Goal: Information Seeking & Learning: Check status

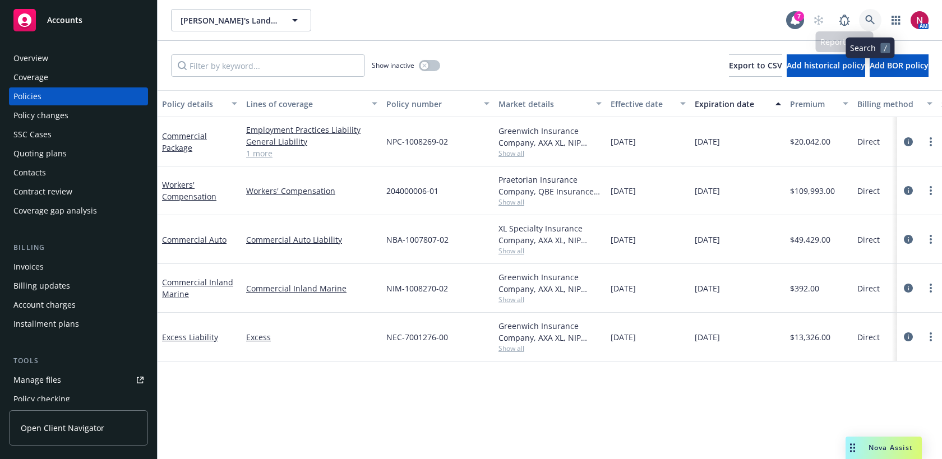
click at [873, 17] on icon at bounding box center [870, 20] width 10 height 10
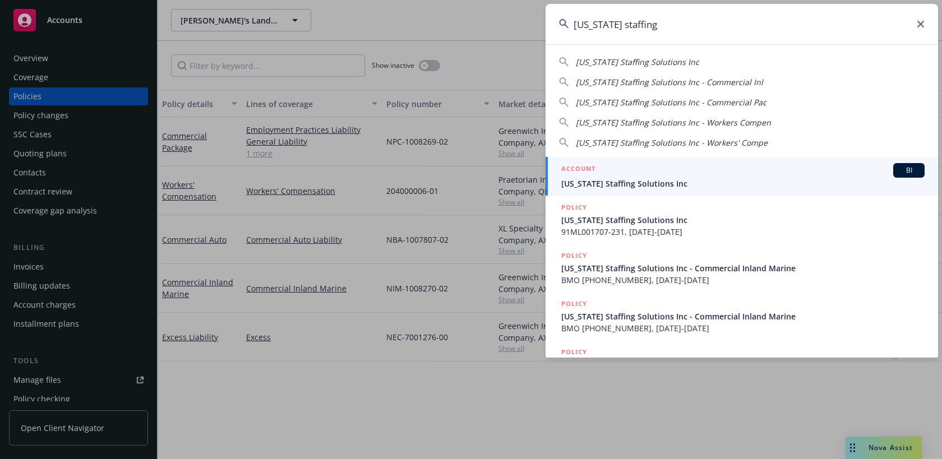
type input "[US_STATE] staffing"
click at [704, 182] on span "California Staffing Solutions Inc" at bounding box center [742, 184] width 363 height 12
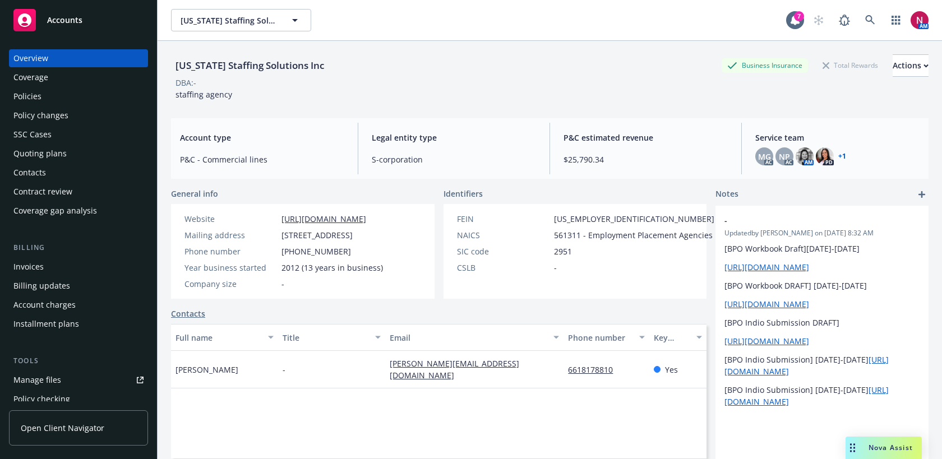
click at [52, 100] on div "Policies" at bounding box center [78, 97] width 130 height 18
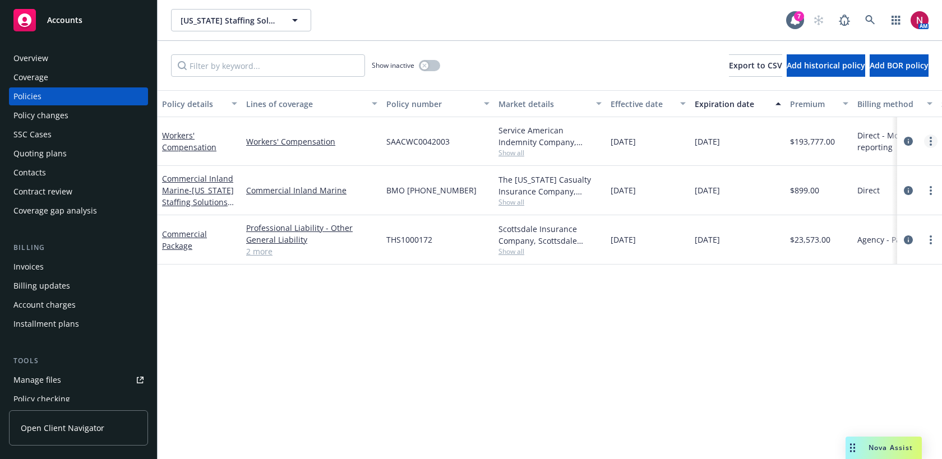
click at [932, 140] on link "more" at bounding box center [930, 141] width 13 height 13
click at [879, 302] on link "Copy logging email" at bounding box center [871, 299] width 132 height 22
click at [873, 15] on icon at bounding box center [870, 20] width 10 height 10
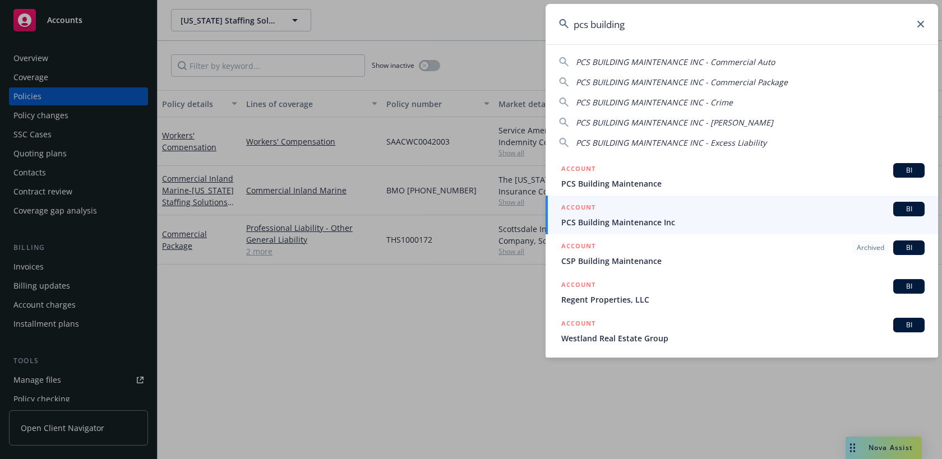
drag, startPoint x: 665, startPoint y: 31, endPoint x: 535, endPoint y: 20, distance: 130.6
click at [535, 20] on div "pcs building PCS BUILDING MAINTENANCE INC - Commercial Auto PCS BUILDING MAINTE…" at bounding box center [471, 229] width 942 height 459
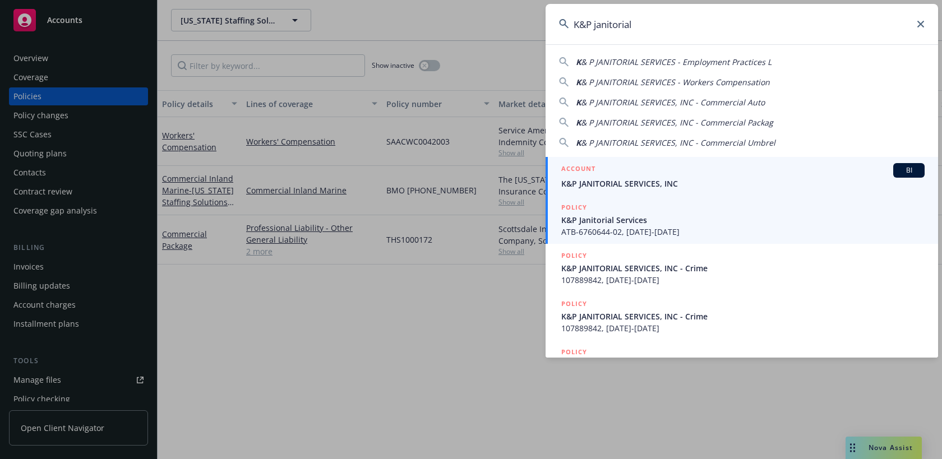
type input "K&P janitorial"
click at [621, 176] on div "ACCOUNT BI" at bounding box center [742, 170] width 363 height 15
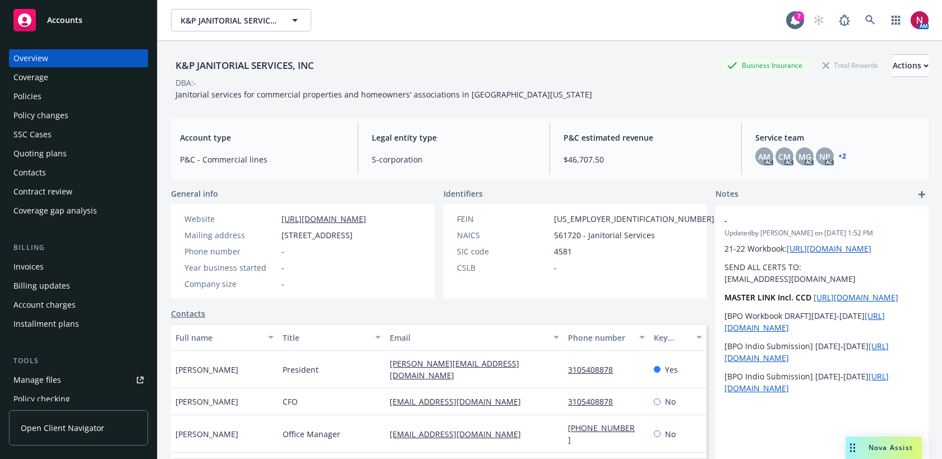
click at [56, 97] on div "Policies" at bounding box center [78, 97] width 130 height 18
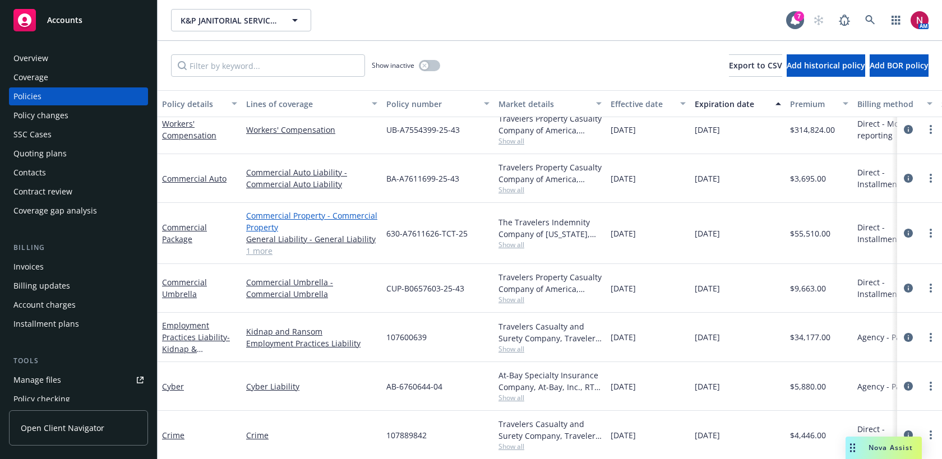
scroll to position [12, 0]
click at [928, 231] on link "more" at bounding box center [930, 232] width 13 height 13
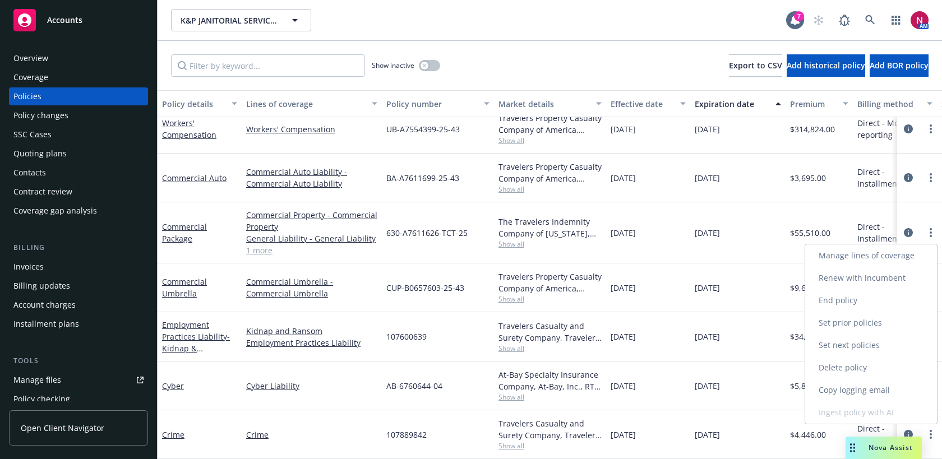
click at [882, 391] on link "Copy logging email" at bounding box center [871, 390] width 132 height 22
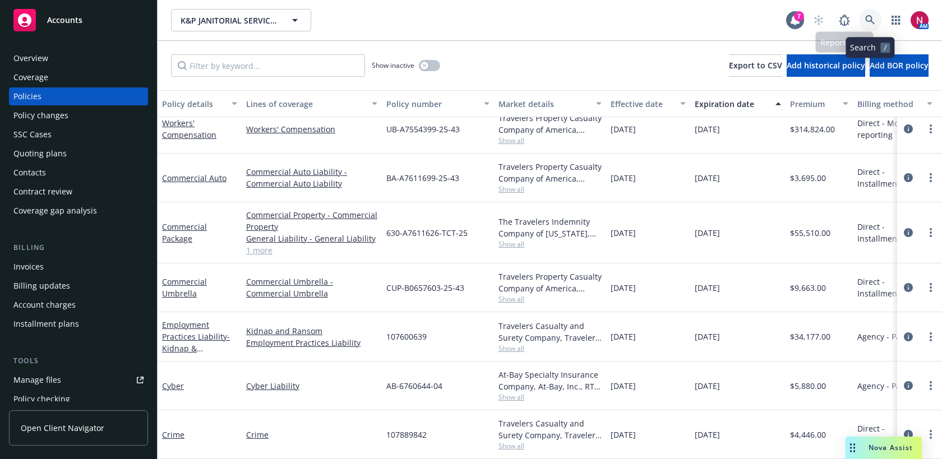
click at [869, 17] on icon at bounding box center [870, 20] width 10 height 10
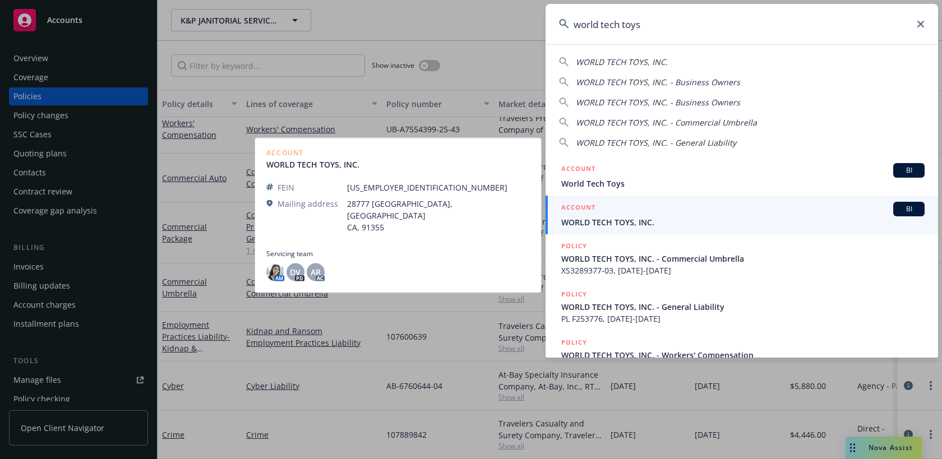
type input "world tech toys"
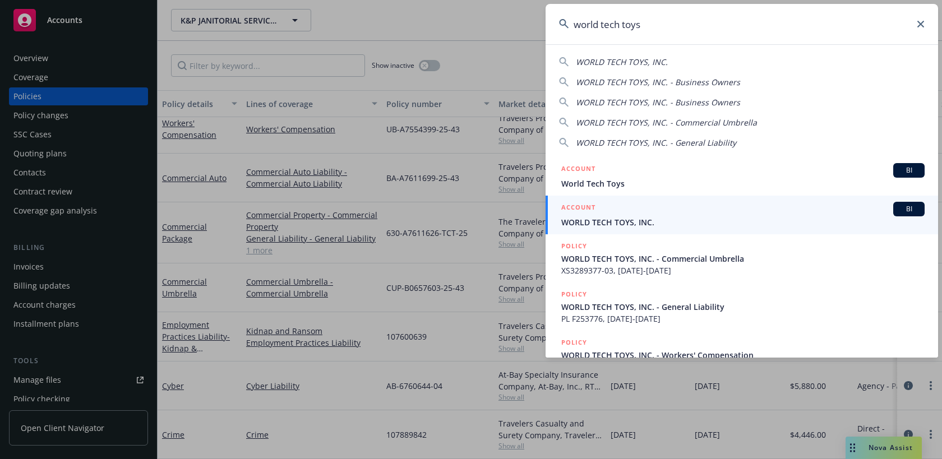
click at [750, 214] on div "ACCOUNT BI" at bounding box center [742, 209] width 363 height 15
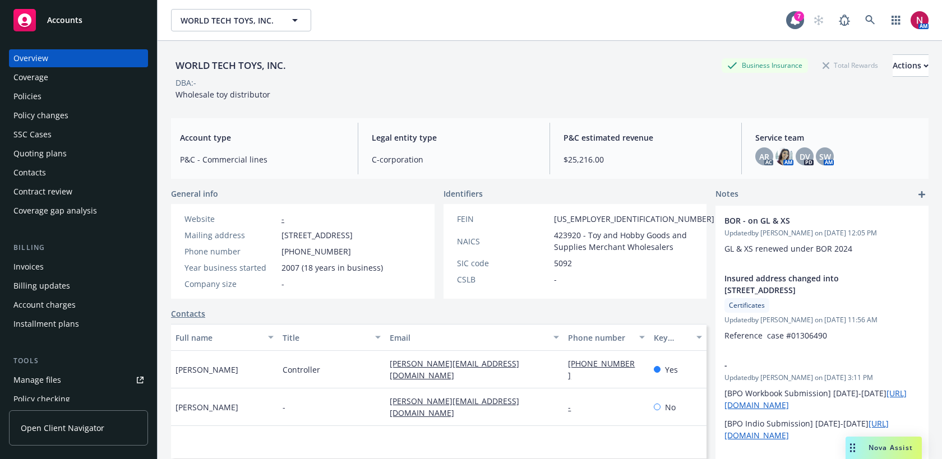
click at [70, 89] on div "Policies" at bounding box center [78, 97] width 130 height 18
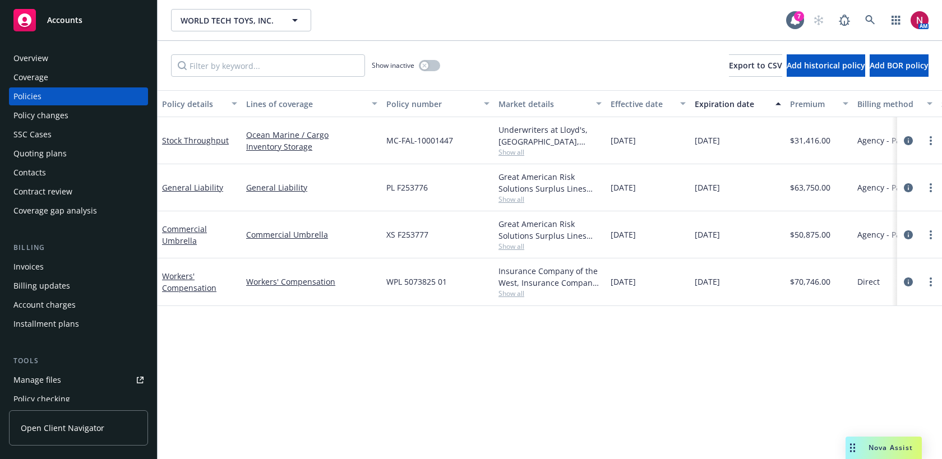
click at [42, 54] on div "Overview" at bounding box center [30, 58] width 35 height 18
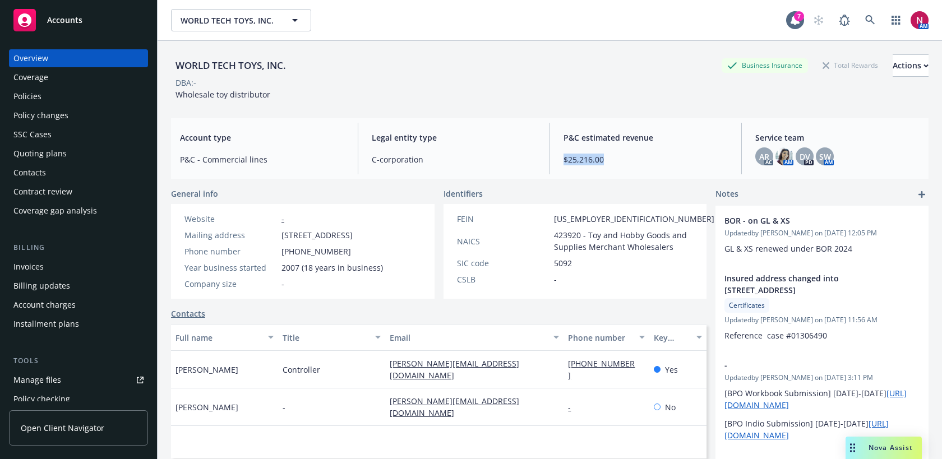
drag, startPoint x: 559, startPoint y: 158, endPoint x: 615, endPoint y: 158, distance: 56.1
click at [615, 158] on div "P&C estimated revenue $25,216.00" at bounding box center [646, 149] width 182 height 52
copy span "$25,216.00"
click at [90, 96] on div "Policies" at bounding box center [78, 97] width 130 height 18
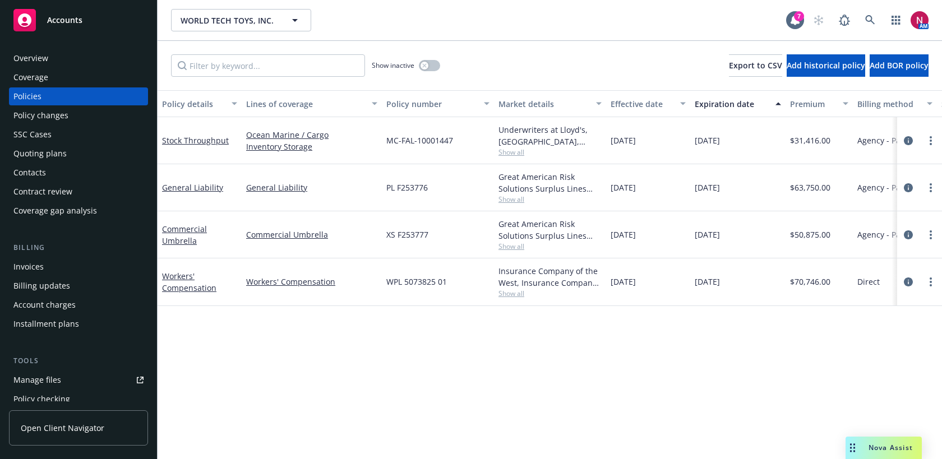
click at [58, 157] on div "Quoting plans" at bounding box center [39, 154] width 53 height 18
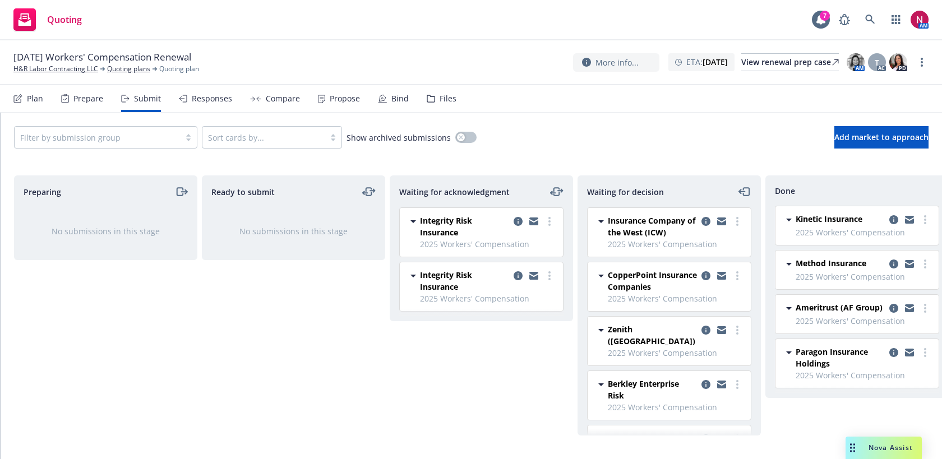
click at [437, 91] on div "Files" at bounding box center [442, 98] width 30 height 27
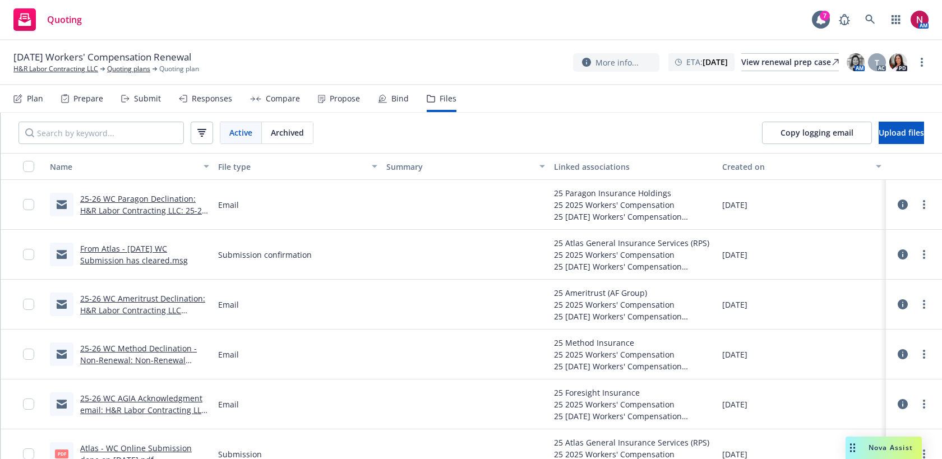
click at [125, 95] on icon at bounding box center [125, 99] width 8 height 8
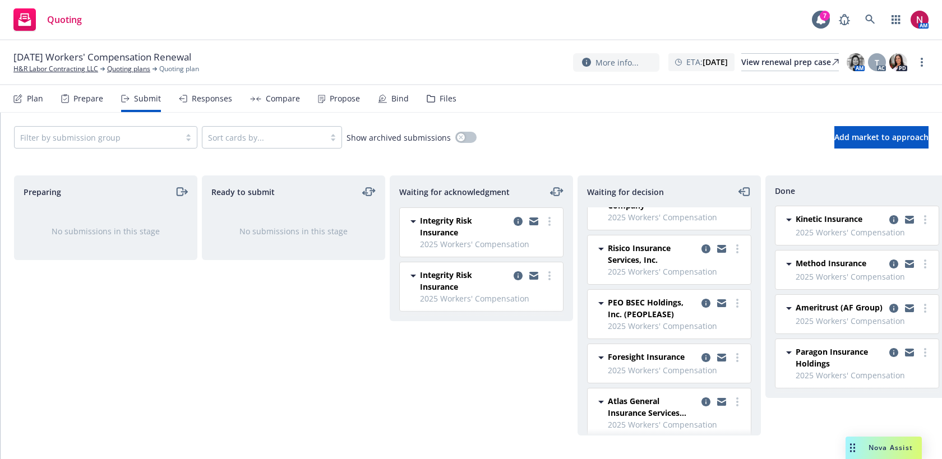
scroll to position [409, 0]
click at [908, 263] on icon "copy logging email" at bounding box center [909, 264] width 9 height 8
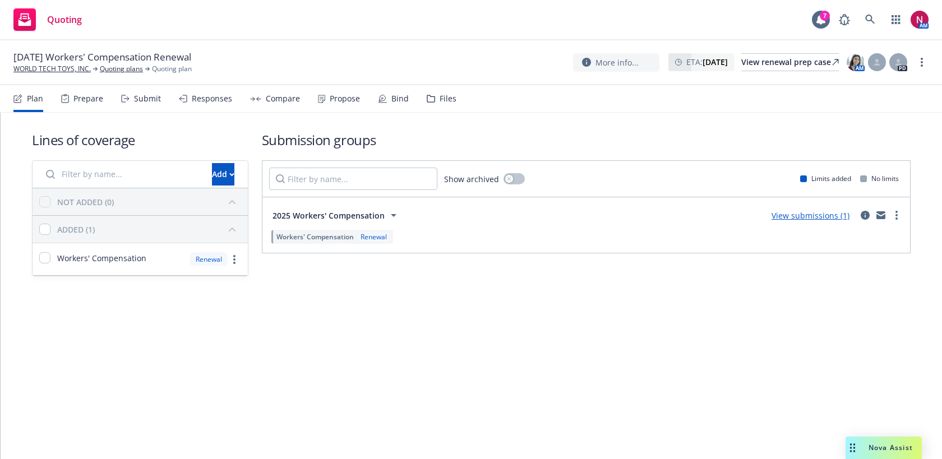
click at [145, 100] on div "Submit" at bounding box center [147, 98] width 27 height 9
